Goal: Task Accomplishment & Management: Complete application form

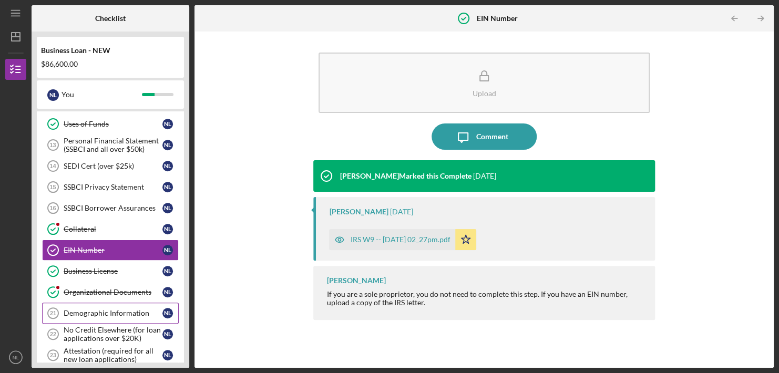
scroll to position [425, 0]
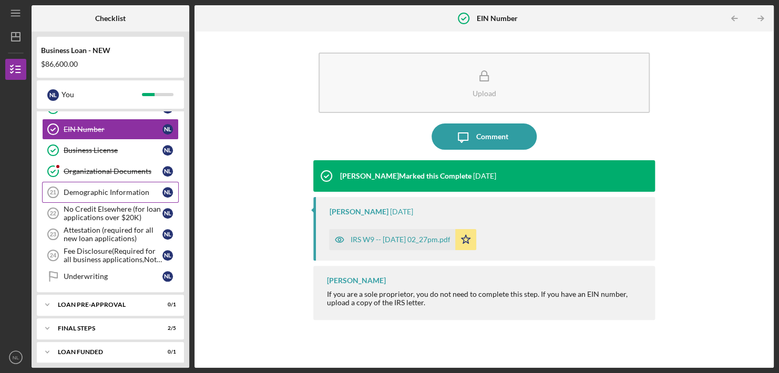
click at [100, 188] on div "Demographic Information" at bounding box center [113, 192] width 99 height 8
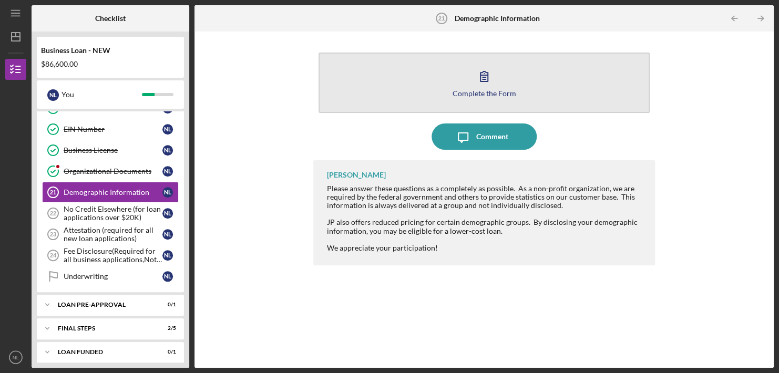
click at [464, 89] on div "Complete the Form" at bounding box center [485, 93] width 64 height 8
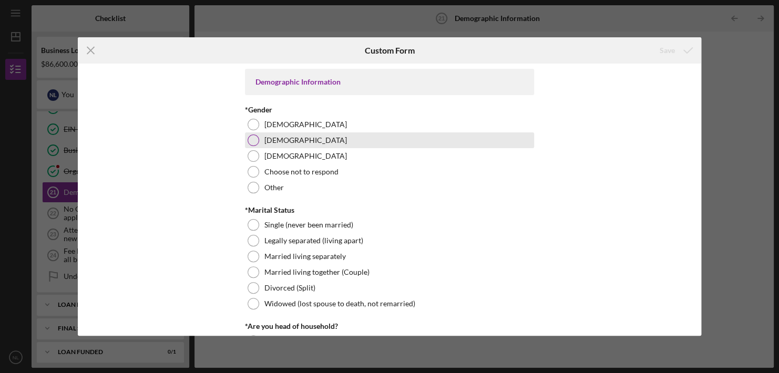
click at [250, 140] on div at bounding box center [254, 141] width 12 height 12
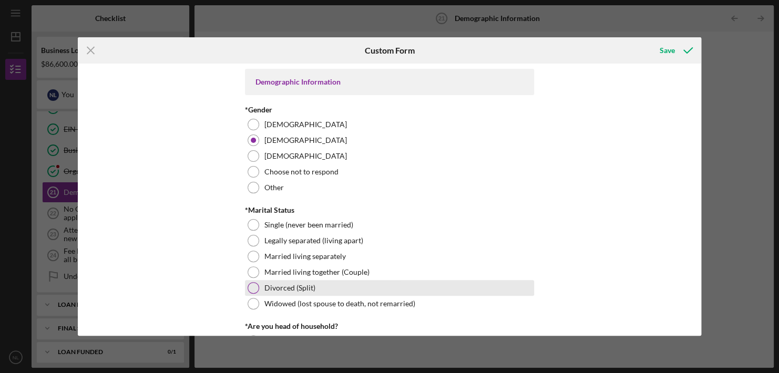
click at [252, 289] on div at bounding box center [254, 288] width 12 height 12
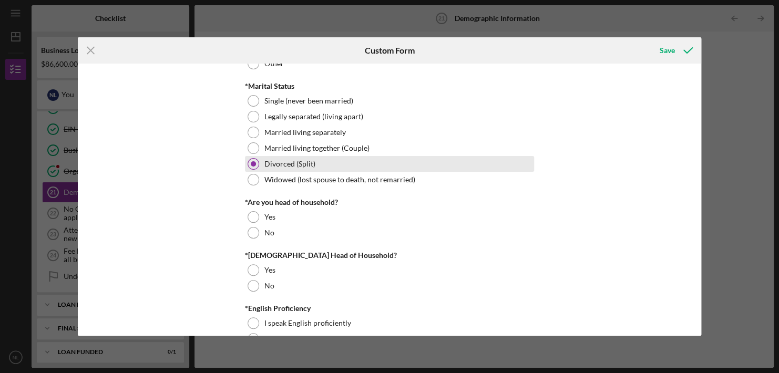
scroll to position [126, 0]
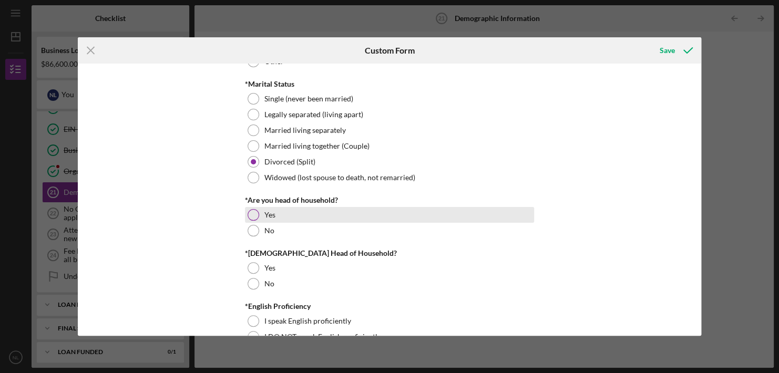
click at [252, 213] on div at bounding box center [254, 215] width 12 height 12
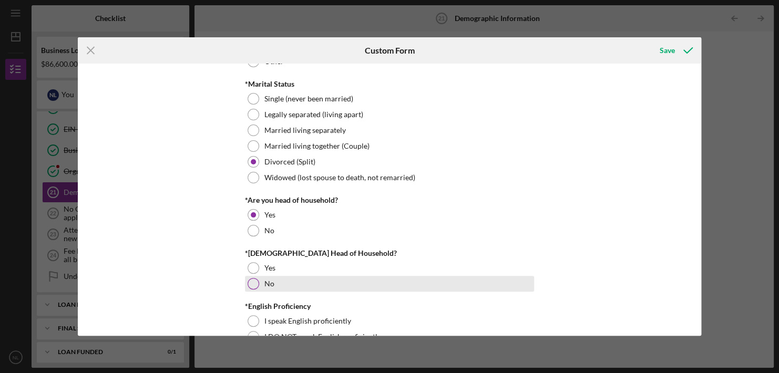
click at [251, 285] on div at bounding box center [254, 284] width 12 height 12
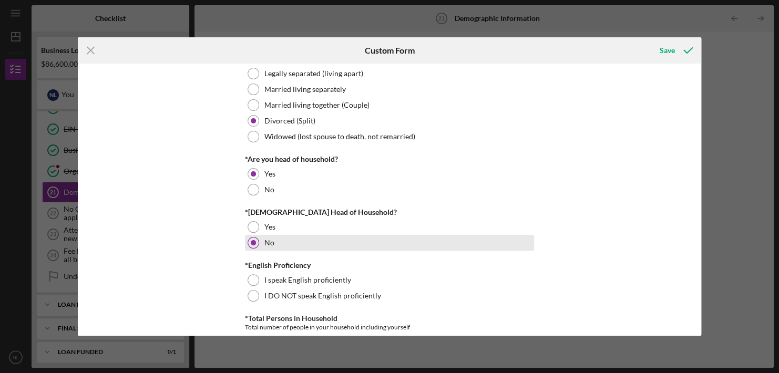
scroll to position [168, 0]
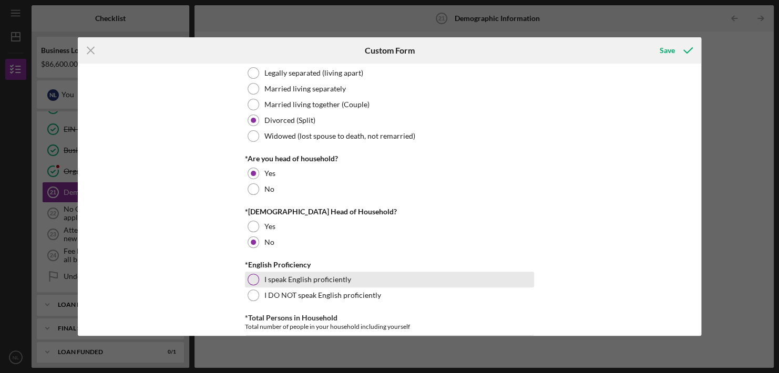
click at [252, 281] on div at bounding box center [254, 280] width 12 height 12
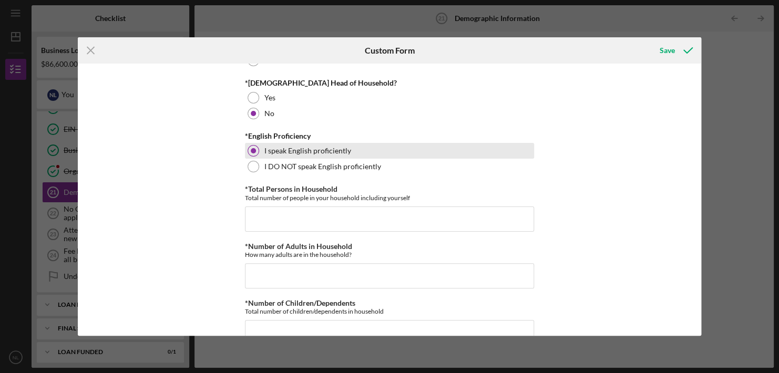
scroll to position [297, 0]
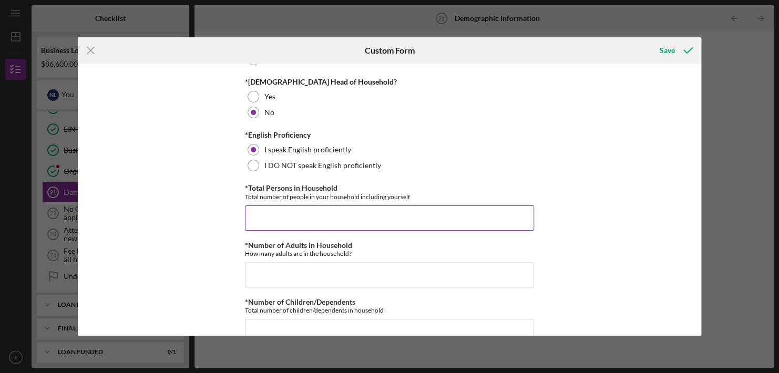
click at [253, 216] on input "*Total Persons in Household" at bounding box center [389, 218] width 289 height 25
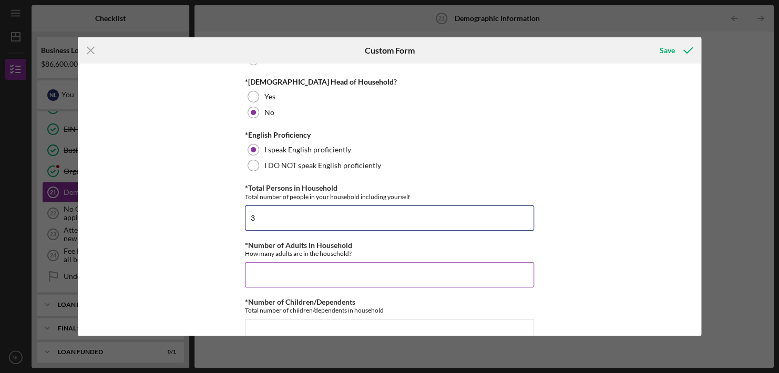
type input "3"
click at [263, 269] on input "*Number of Adults in Household" at bounding box center [389, 274] width 289 height 25
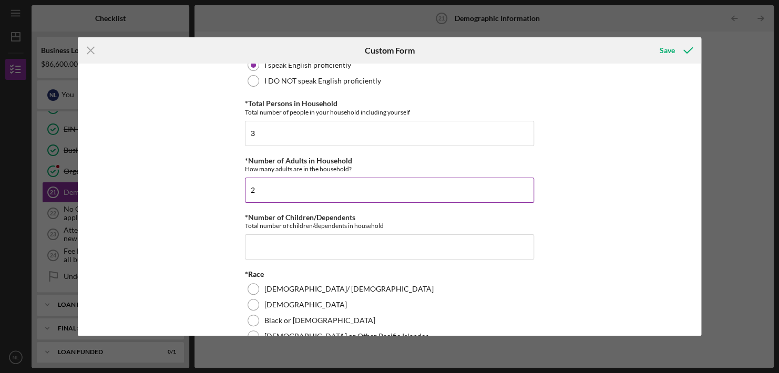
scroll to position [383, 0]
type input "2"
click at [252, 245] on input "*Number of Children/Dependents" at bounding box center [389, 246] width 289 height 25
type input "1"
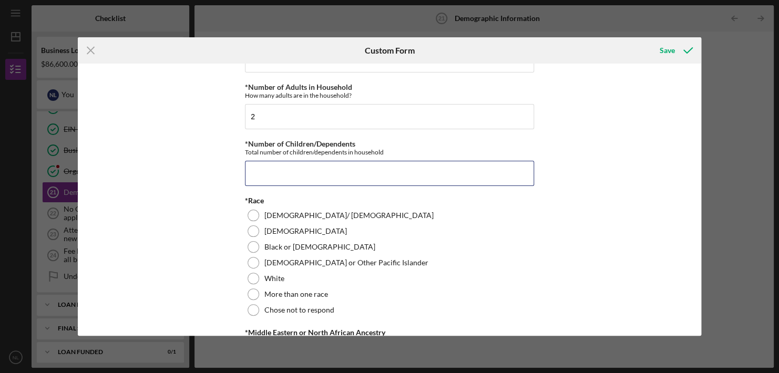
scroll to position [456, 0]
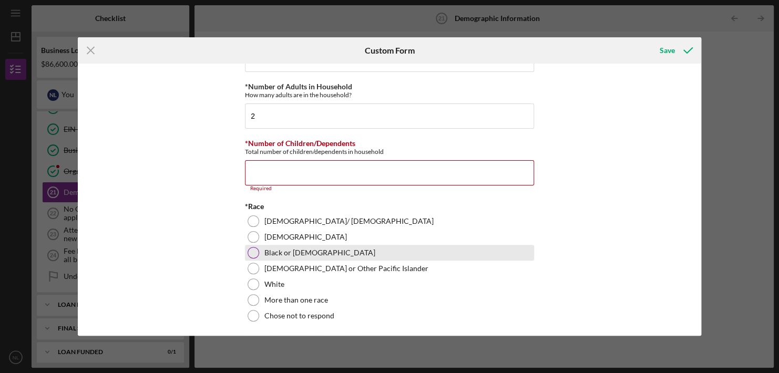
click at [250, 247] on div at bounding box center [254, 253] width 12 height 12
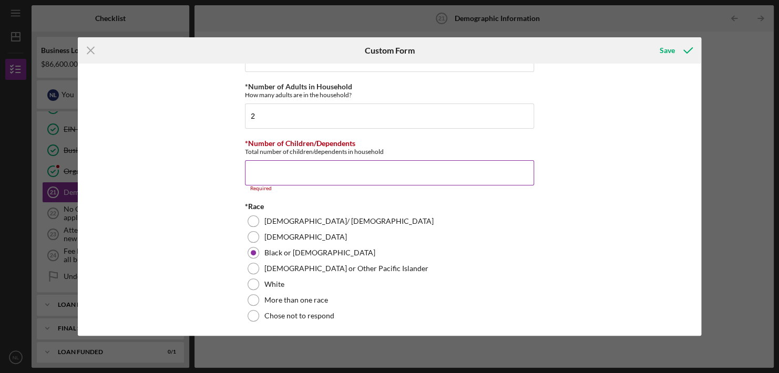
click at [257, 170] on input "*Number of Children/Dependents" at bounding box center [389, 172] width 289 height 25
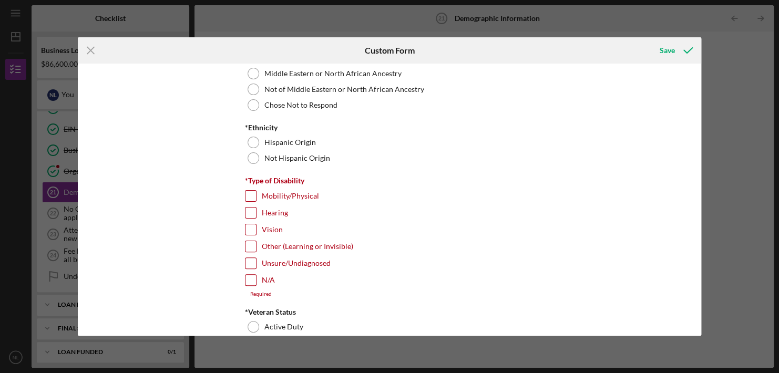
scroll to position [730, 0]
type input "2"
click at [249, 276] on input "N/A" at bounding box center [250, 280] width 11 height 11
checkbox input "true"
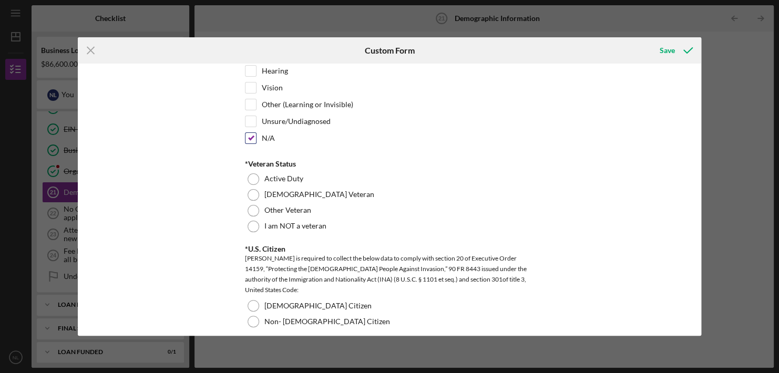
scroll to position [873, 0]
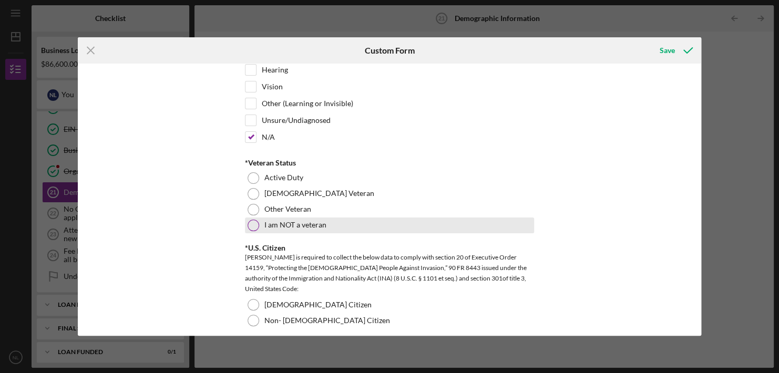
click at [252, 221] on div at bounding box center [254, 226] width 12 height 12
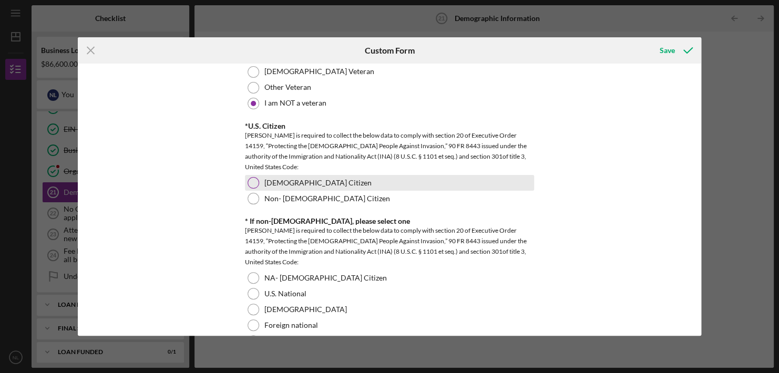
scroll to position [994, 0]
click at [254, 182] on div at bounding box center [254, 183] width 12 height 12
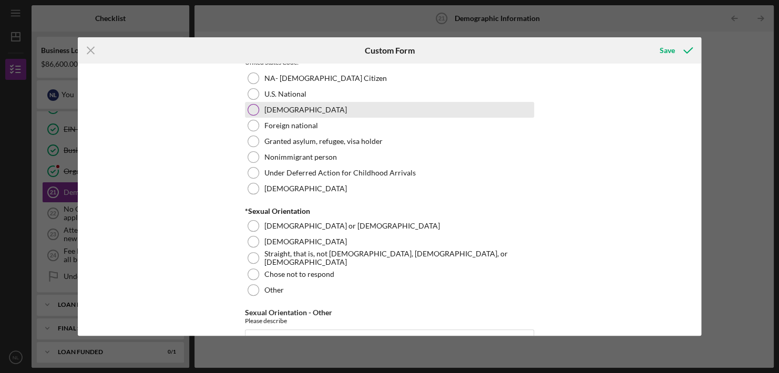
scroll to position [1194, 0]
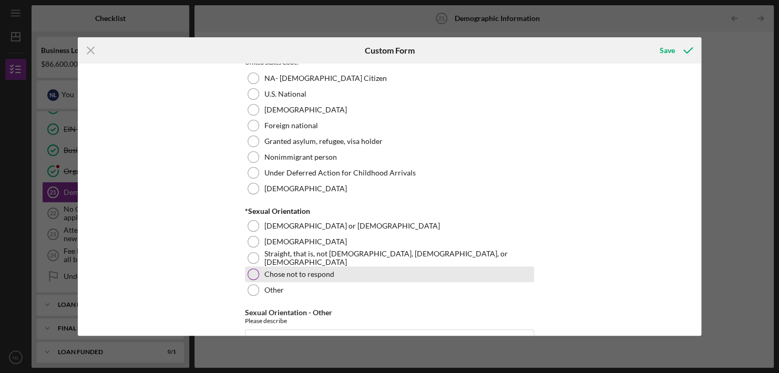
click at [253, 269] on div at bounding box center [254, 275] width 12 height 12
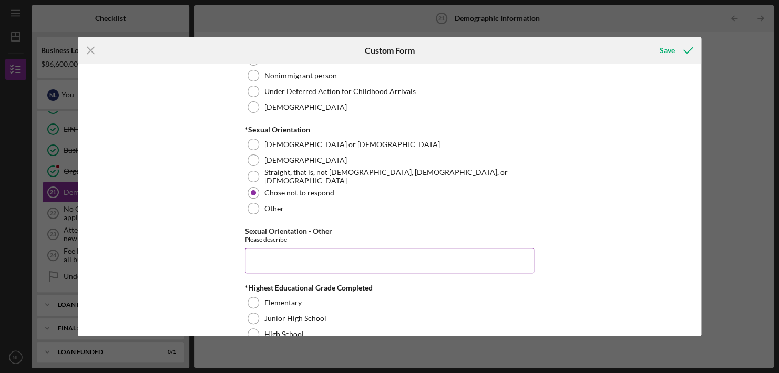
scroll to position [1275, 0]
click at [257, 259] on input "Sexual Orientation - Other" at bounding box center [389, 261] width 289 height 25
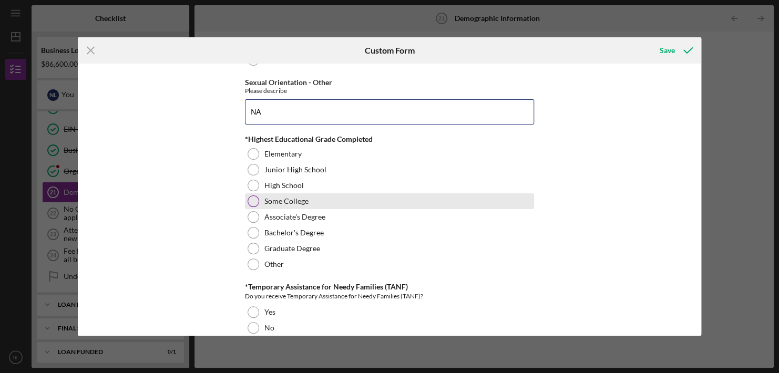
scroll to position [1425, 0]
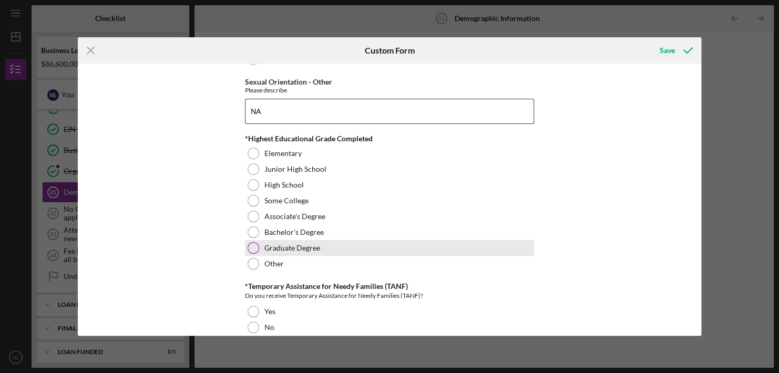
type input "NA"
click at [249, 243] on div at bounding box center [254, 248] width 12 height 12
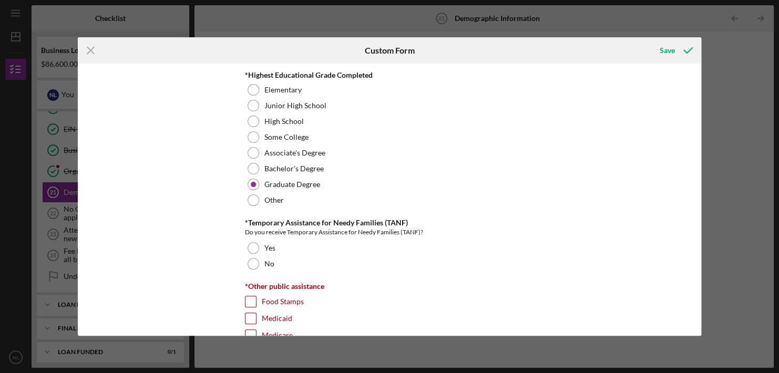
scroll to position [1489, 0]
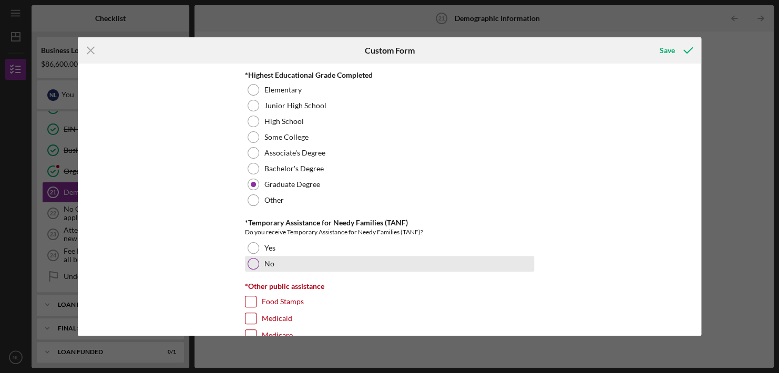
click at [253, 259] on div at bounding box center [254, 264] width 12 height 12
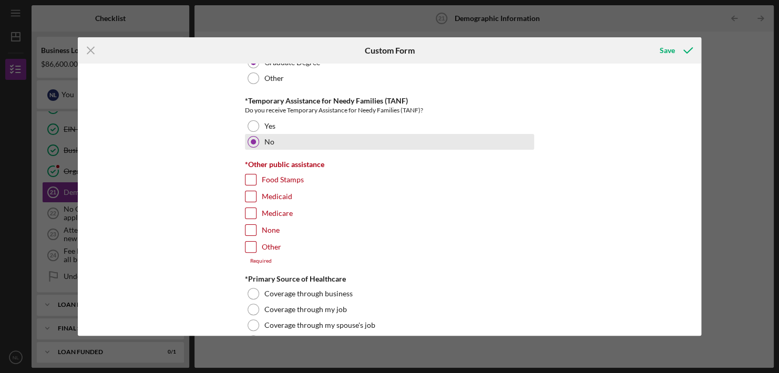
scroll to position [1612, 0]
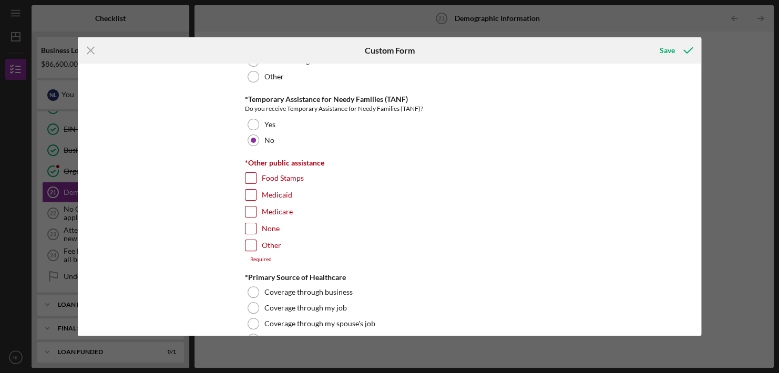
click at [251, 224] on input "None" at bounding box center [250, 228] width 11 height 11
checkbox input "true"
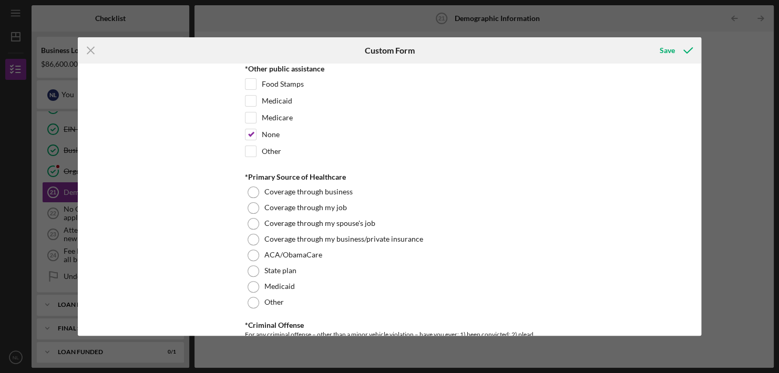
scroll to position [1707, 0]
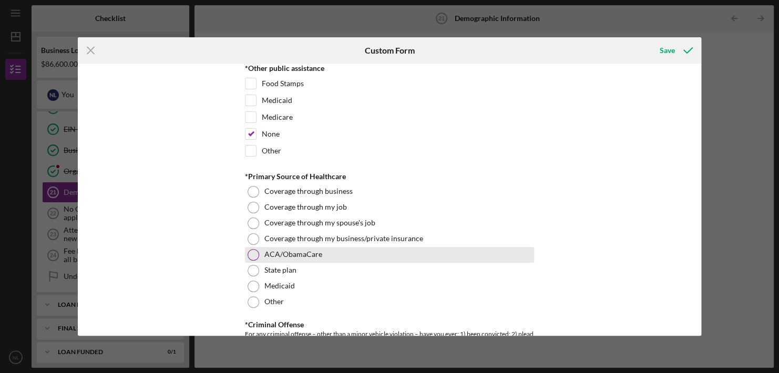
click at [250, 249] on div at bounding box center [254, 255] width 12 height 12
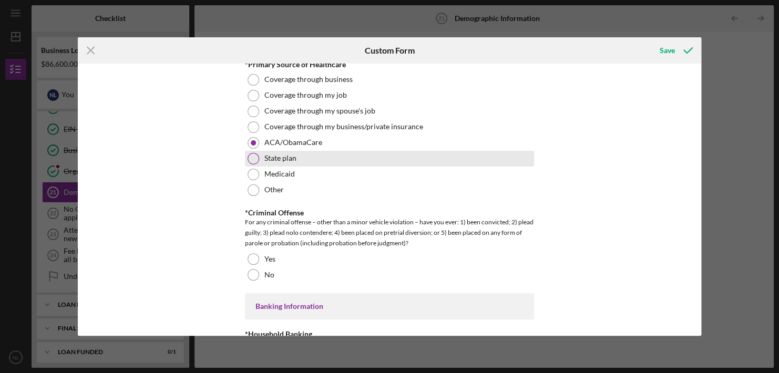
scroll to position [1821, 0]
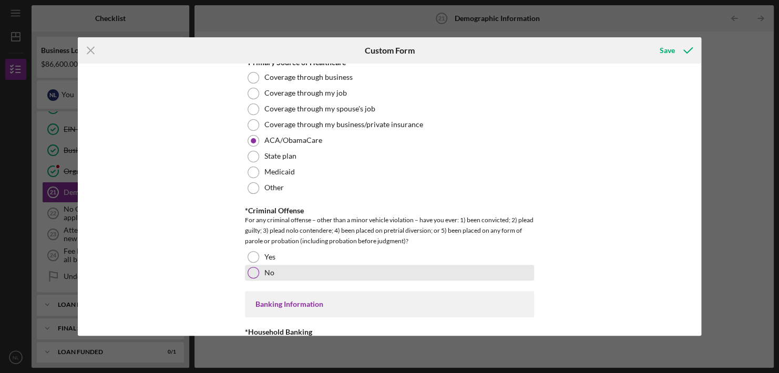
click at [251, 267] on div at bounding box center [254, 273] width 12 height 12
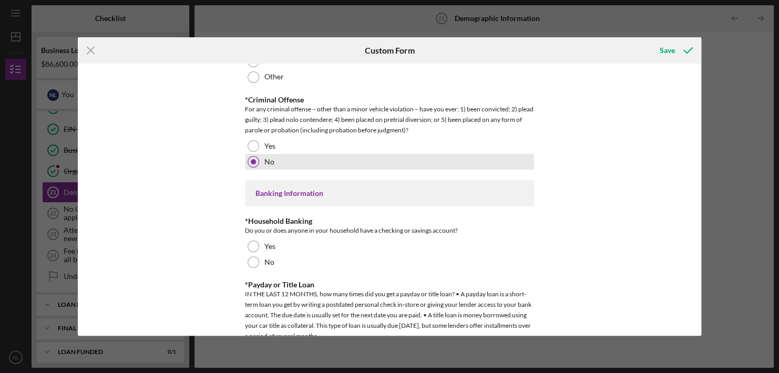
scroll to position [1935, 0]
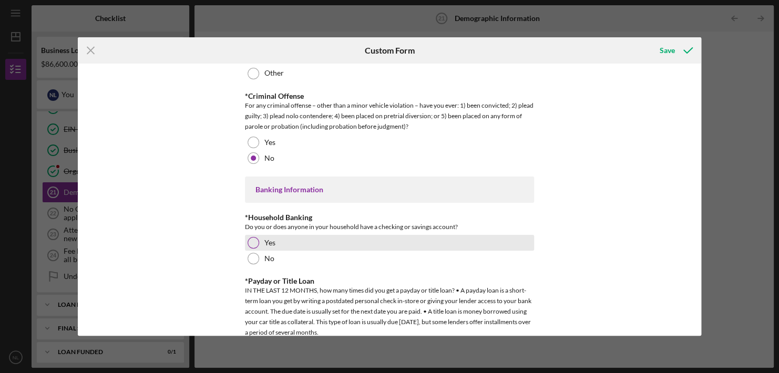
click at [251, 239] on div at bounding box center [254, 243] width 12 height 12
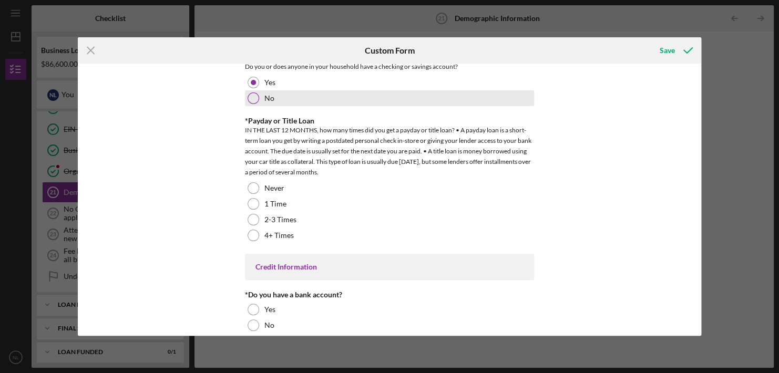
scroll to position [2096, 0]
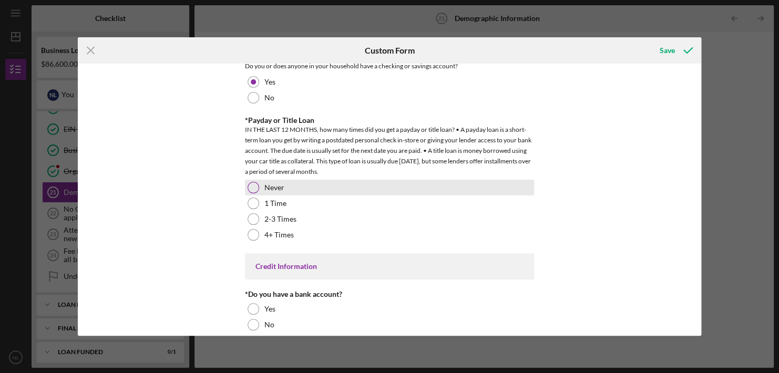
click at [251, 182] on div at bounding box center [254, 188] width 12 height 12
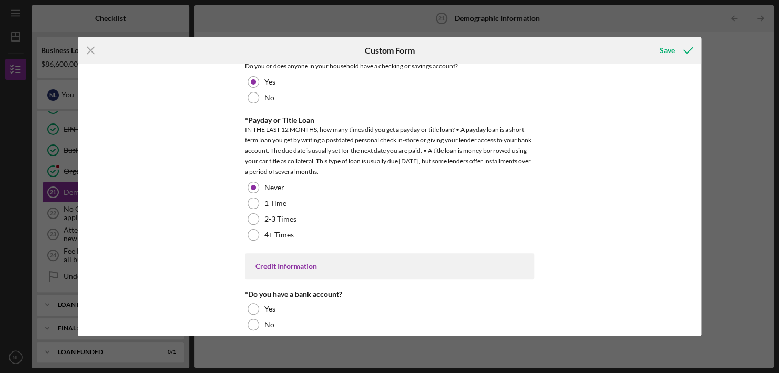
scroll to position [2157, 0]
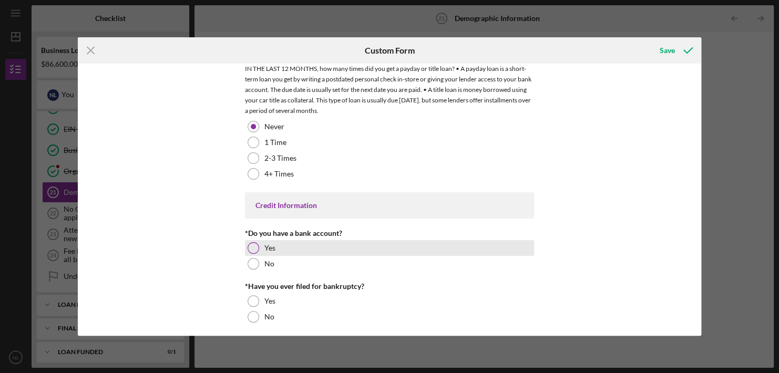
click at [252, 242] on div at bounding box center [254, 248] width 12 height 12
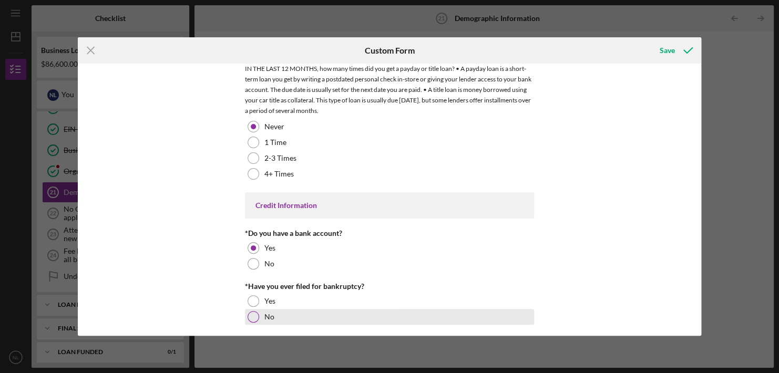
click at [253, 312] on div at bounding box center [254, 317] width 12 height 12
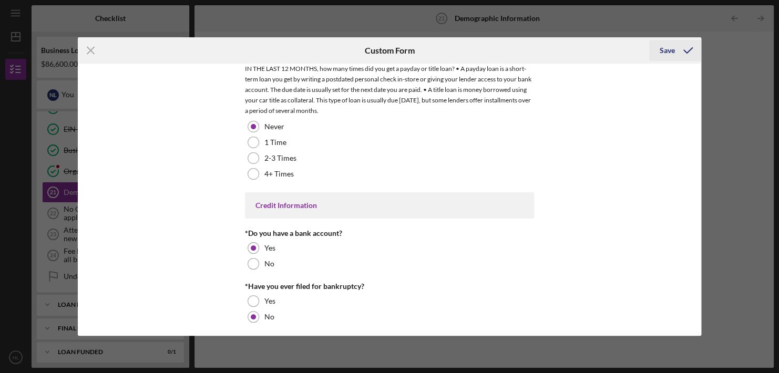
click at [661, 49] on div "Save" at bounding box center [667, 50] width 15 height 21
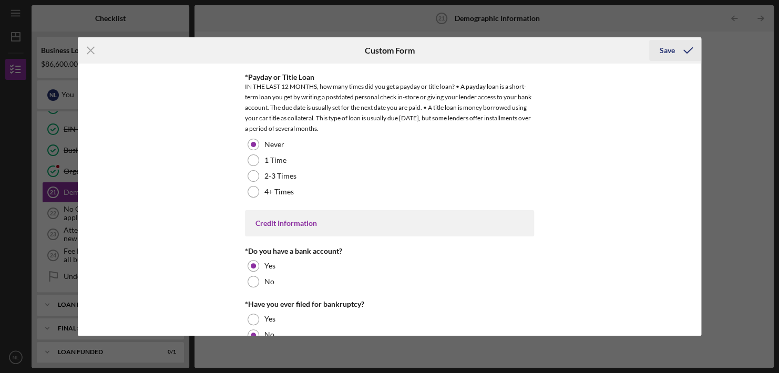
scroll to position [2176, 0]
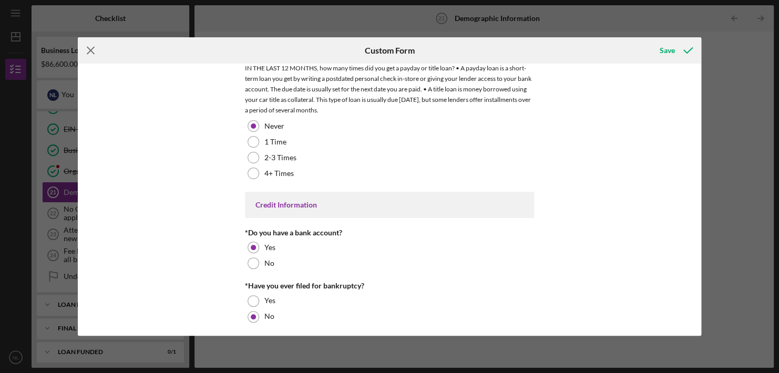
click at [88, 50] on icon "Icon/Menu Close" at bounding box center [91, 50] width 26 height 26
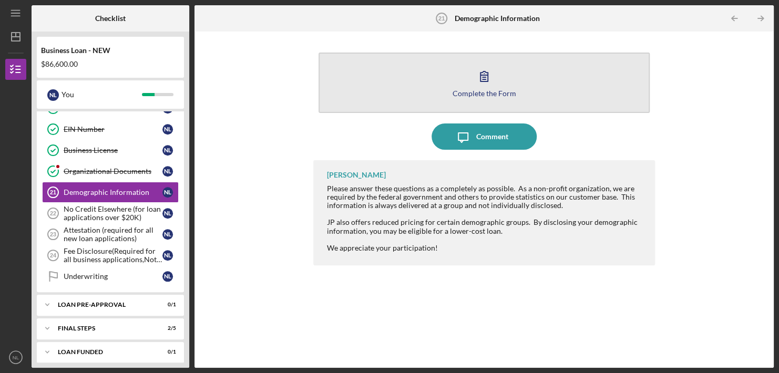
click at [471, 98] on button "Complete the Form Form" at bounding box center [484, 83] width 331 height 60
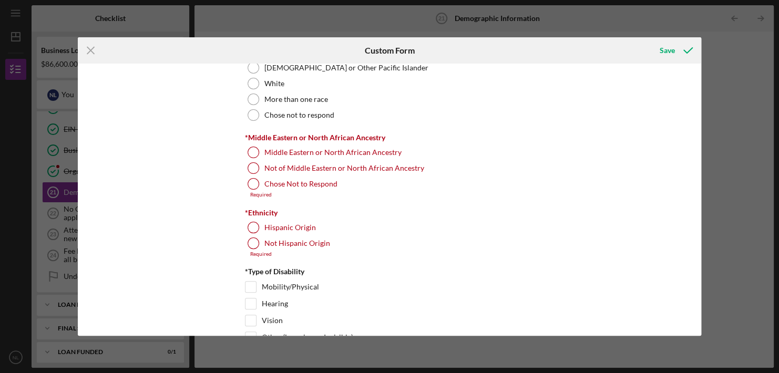
scroll to position [679, 0]
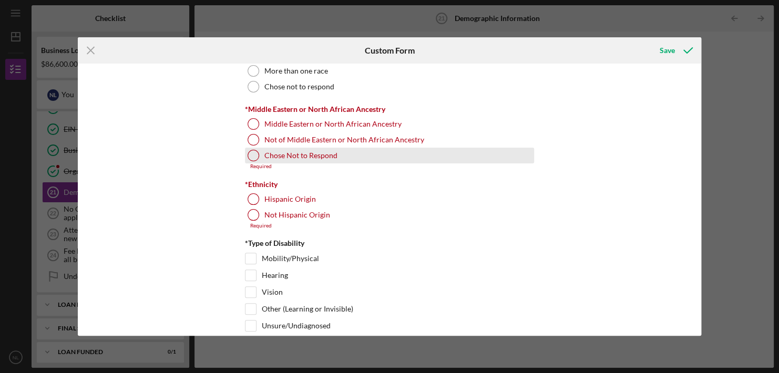
click at [249, 155] on div at bounding box center [254, 156] width 12 height 12
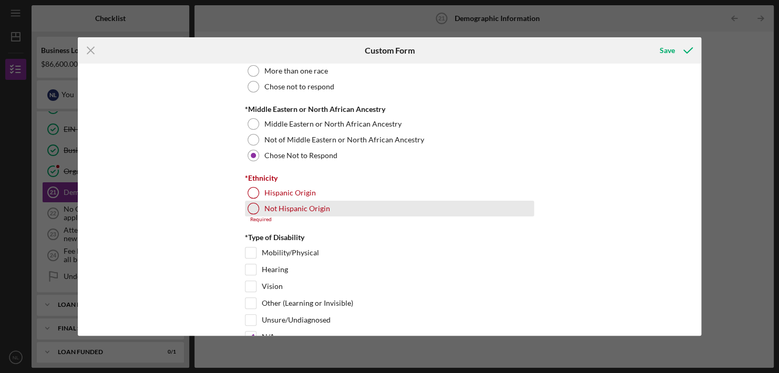
click at [251, 210] on div at bounding box center [254, 209] width 12 height 12
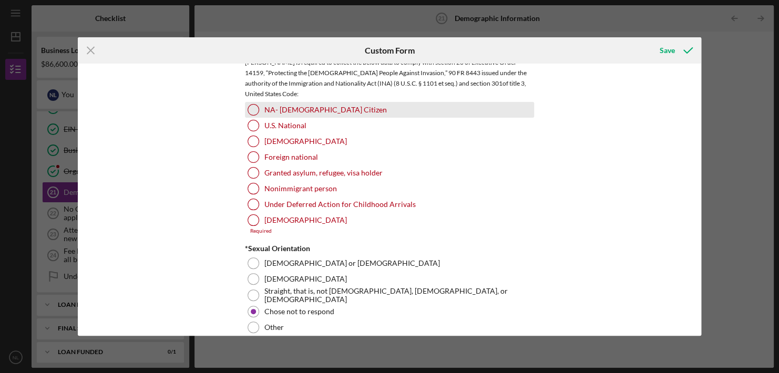
scroll to position [1163, 0]
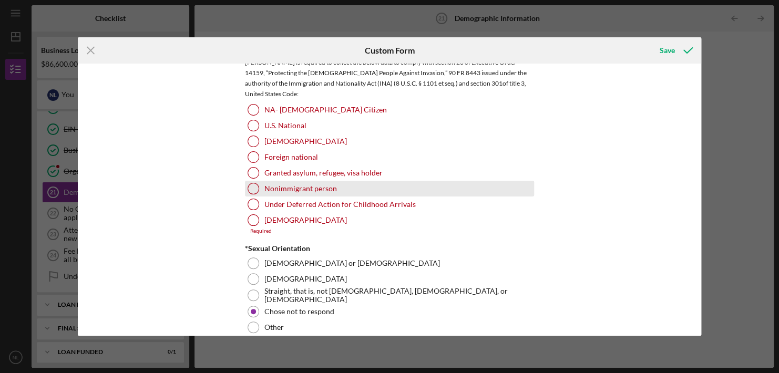
click at [251, 187] on div at bounding box center [254, 189] width 12 height 12
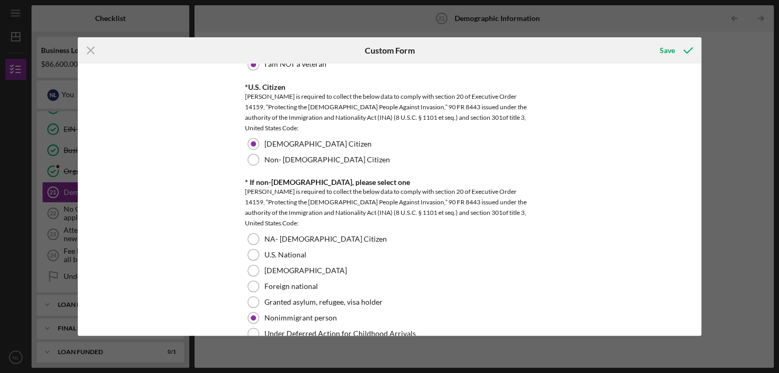
scroll to position [1243, 0]
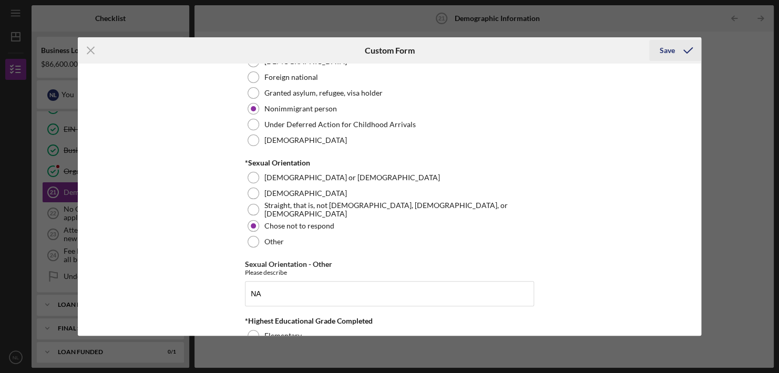
click at [671, 51] on div "Save" at bounding box center [667, 50] width 15 height 21
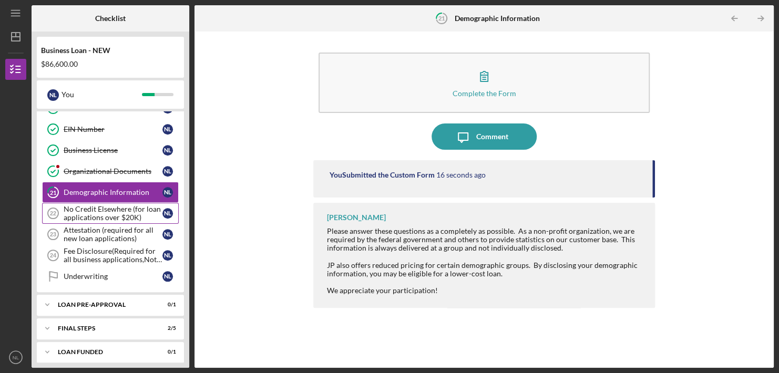
click at [87, 208] on div "No Credit Elsewhere (for loan applications over $20K)" at bounding box center [113, 213] width 99 height 17
